Goal: Find specific page/section: Find specific page/section

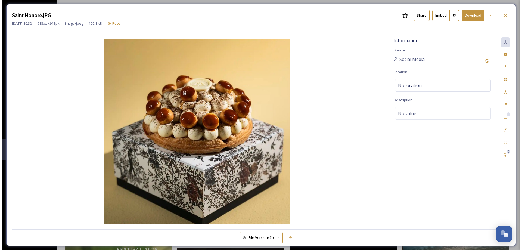
scroll to position [743, 0]
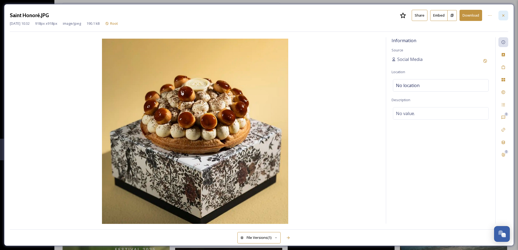
click at [503, 17] on icon at bounding box center [503, 15] width 4 height 4
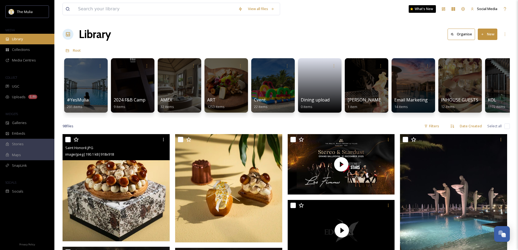
click at [17, 38] on span "Library" at bounding box center [17, 38] width 11 height 5
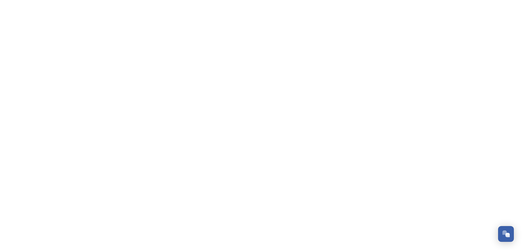
scroll to position [781, 0]
